Goal: Find contact information: Find contact information

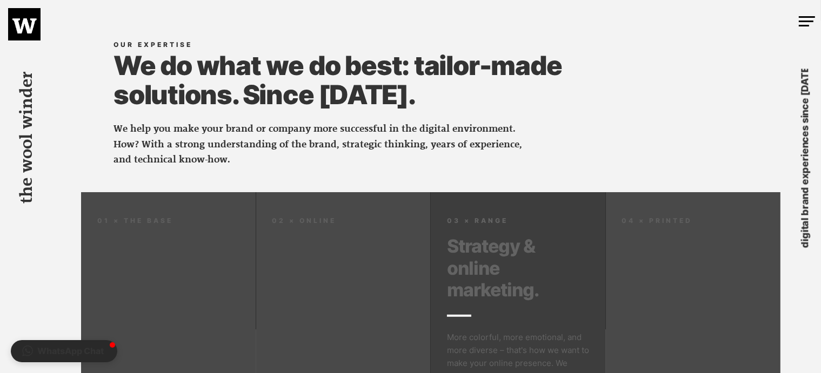
scroll to position [846, 0]
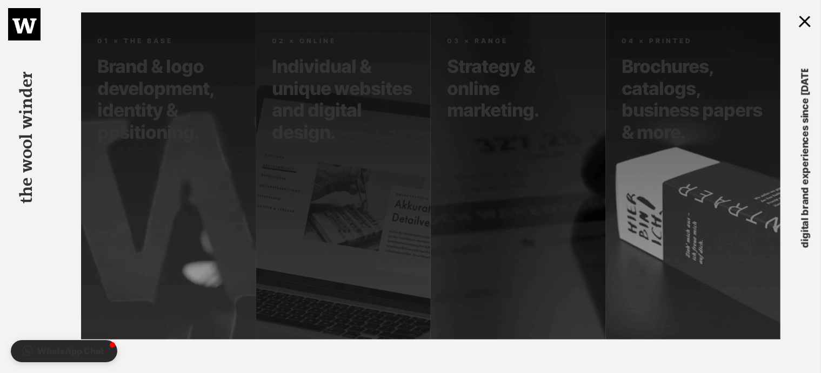
click at [805, 19] on div at bounding box center [807, 20] width 16 height 10
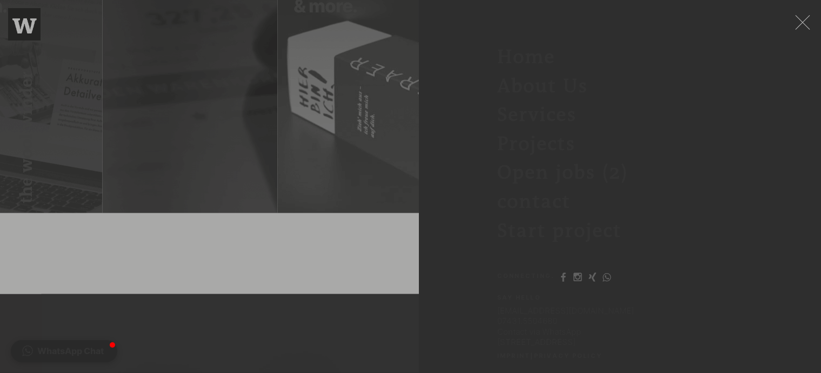
scroll to position [991, 0]
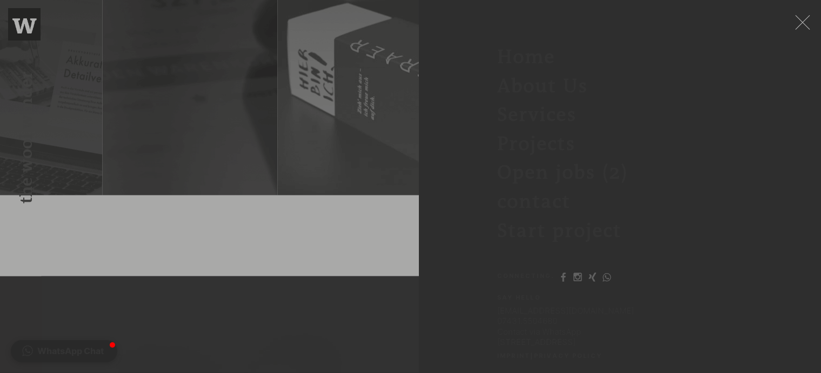
click at [544, 203] on font "contact" at bounding box center [534, 202] width 74 height 22
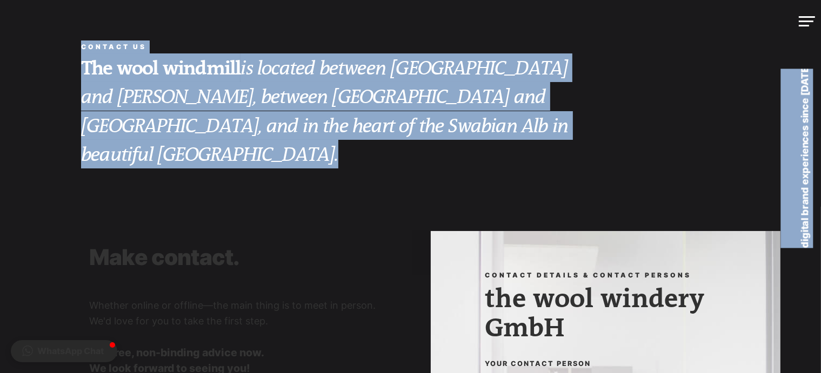
drag, startPoint x: 819, startPoint y: 36, endPoint x: 818, endPoint y: 190, distance: 153.5
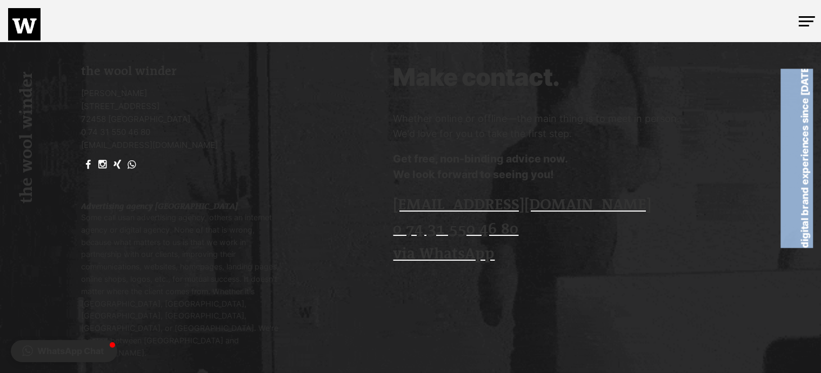
scroll to position [2401, 0]
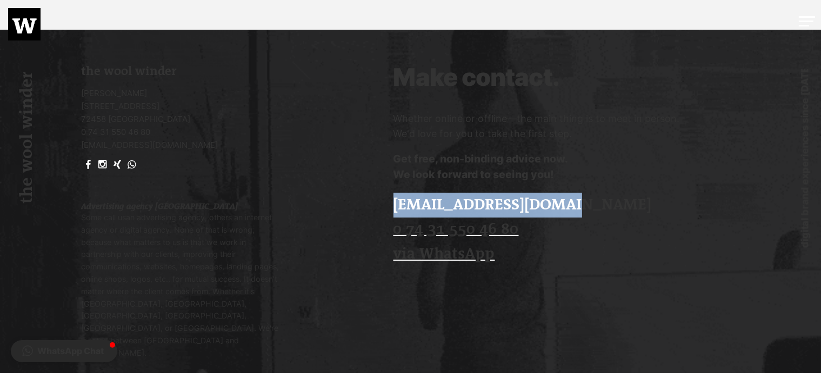
drag, startPoint x: 617, startPoint y: 203, endPoint x: 398, endPoint y: 207, distance: 218.9
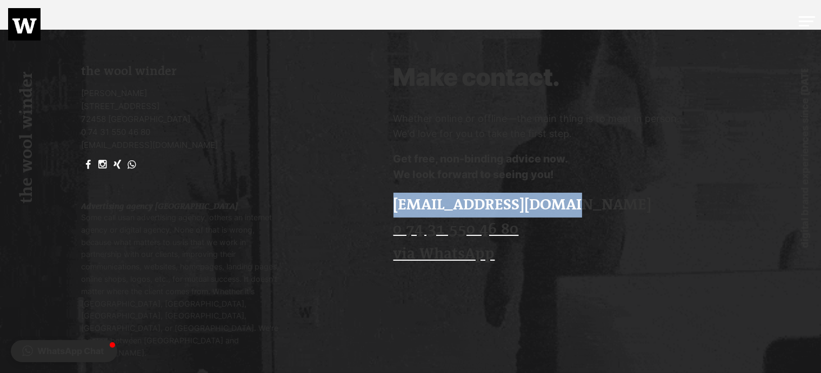
click at [398, 207] on p "[EMAIL_ADDRESS][DOMAIN_NAME] [PHONE_NUMBER] via WhatsApp" at bounding box center [574, 230] width 363 height 74
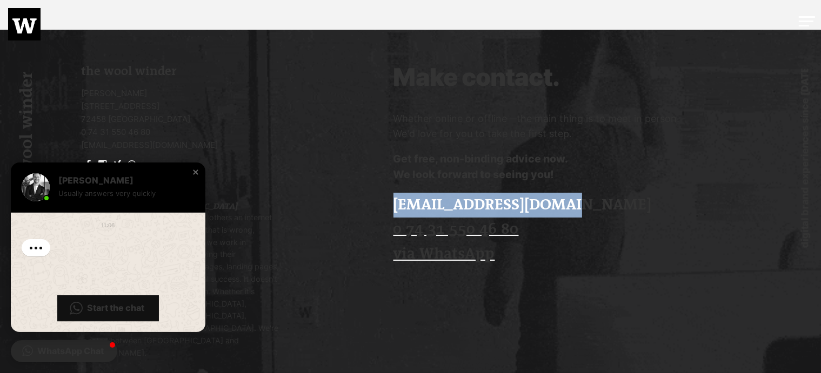
copy font "[EMAIL_ADDRESS][DOMAIN_NAME]"
